Goal: Task Accomplishment & Management: Manage account settings

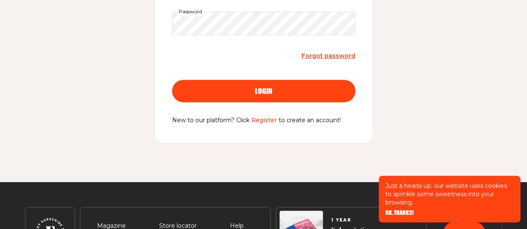
scroll to position [179, 0]
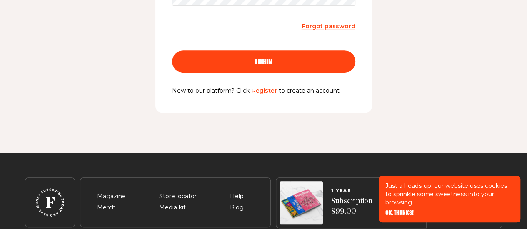
type input "[EMAIL_ADDRESS][DOMAIN_NAME]"
click at [270, 58] on span "login" at bounding box center [263, 53] width 17 height 7
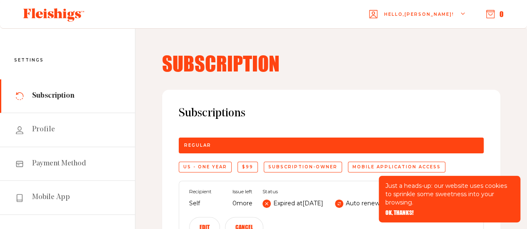
scroll to position [125, 0]
